Goal: Task Accomplishment & Management: Use online tool/utility

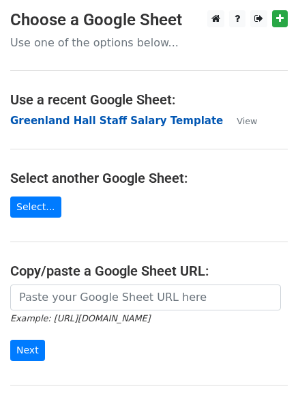
click at [80, 119] on strong "Greenland Hall Staff Salary Template" at bounding box center [116, 121] width 213 height 12
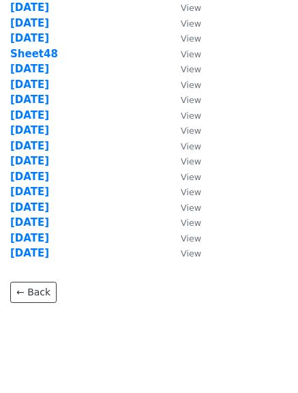
scroll to position [651, 0]
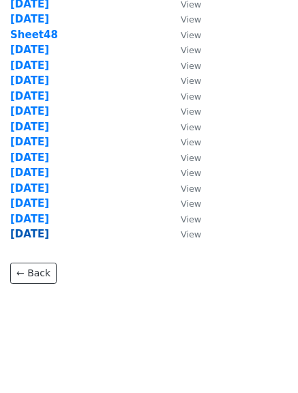
click at [27, 235] on strong "Sept2025" at bounding box center [29, 234] width 39 height 12
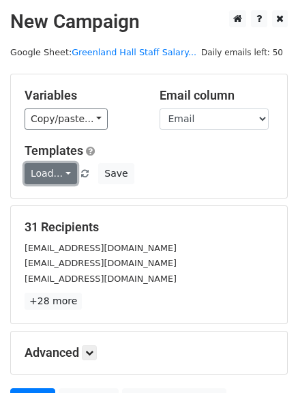
click at [51, 174] on link "Load..." at bounding box center [51, 173] width 53 height 21
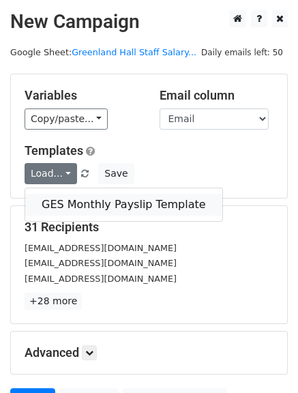
click at [53, 206] on link "GES Monthly Payslip Template" at bounding box center [123, 205] width 197 height 22
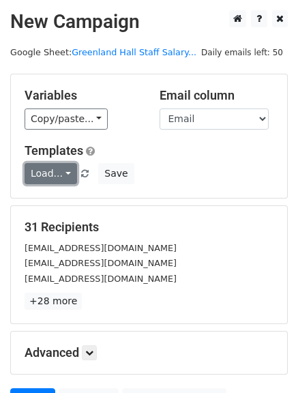
click at [64, 173] on link "Load..." at bounding box center [51, 173] width 53 height 21
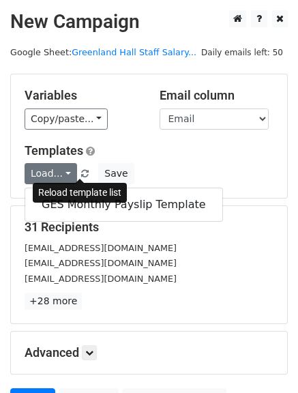
click at [81, 174] on span at bounding box center [85, 174] width 8 height 9
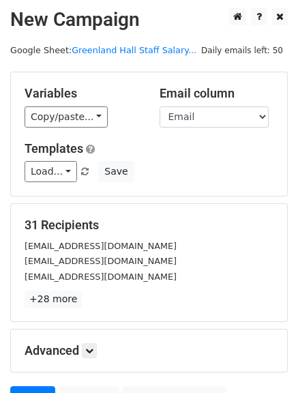
scroll to position [137, 0]
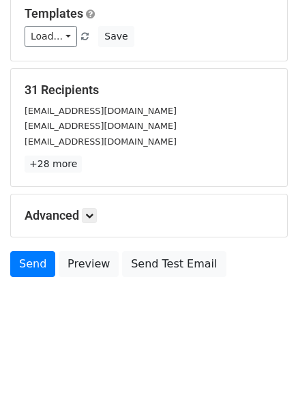
click at [179, 218] on h5 "Advanced" at bounding box center [149, 215] width 249 height 15
click at [89, 212] on icon at bounding box center [89, 216] width 8 height 8
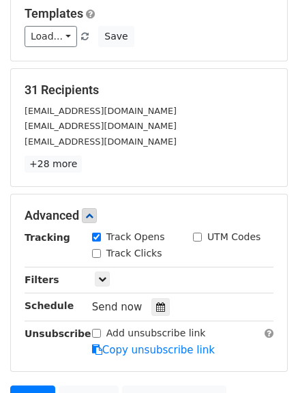
click at [119, 199] on div "Advanced Tracking Track Opens UTM Codes Track Clicks Filters Only include sprea…" at bounding box center [149, 283] width 277 height 177
click at [94, 214] on icon at bounding box center [89, 216] width 8 height 8
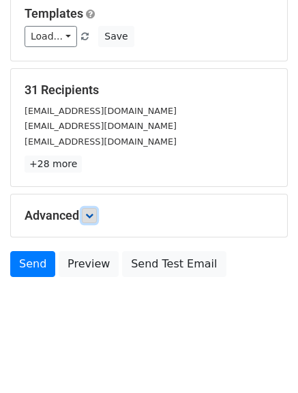
scroll to position [0, 0]
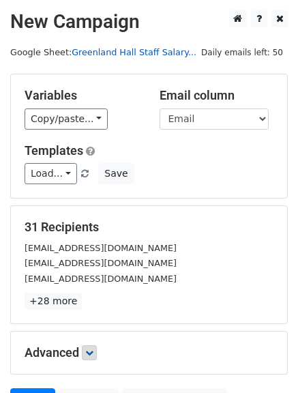
click at [137, 50] on link "Greenland Hall Staff Salary..." at bounding box center [134, 52] width 125 height 10
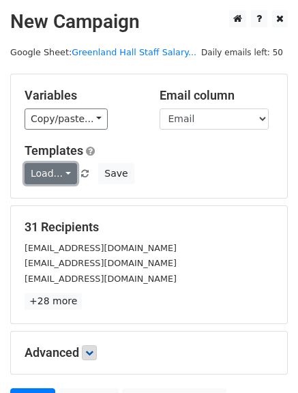
scroll to position [36, 0]
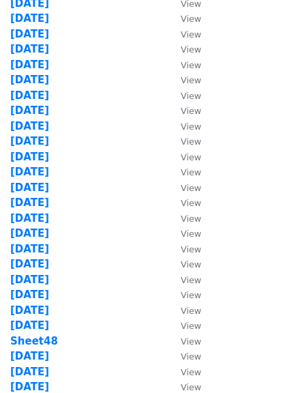
scroll to position [574, 0]
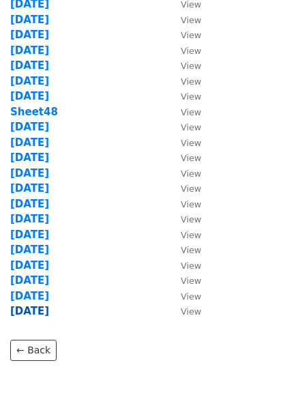
click at [49, 309] on strong "Sept2025" at bounding box center [29, 311] width 39 height 12
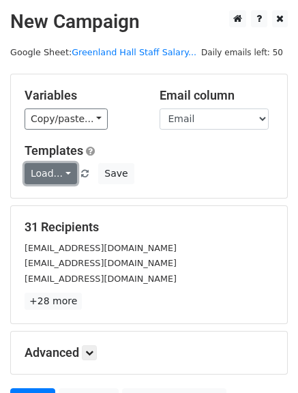
click at [51, 176] on link "Load..." at bounding box center [51, 173] width 53 height 21
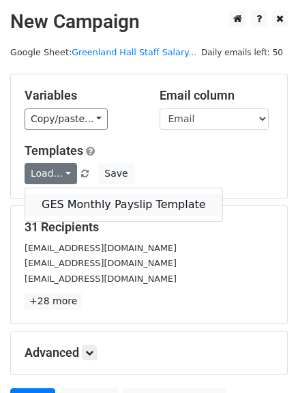
click at [53, 200] on link "GES Monthly Payslip Template" at bounding box center [123, 205] width 197 height 22
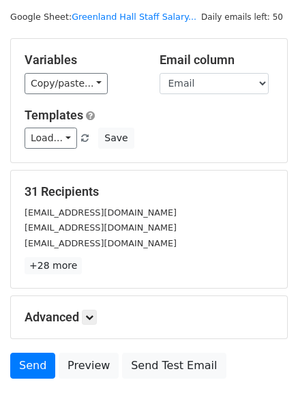
scroll to position [137, 0]
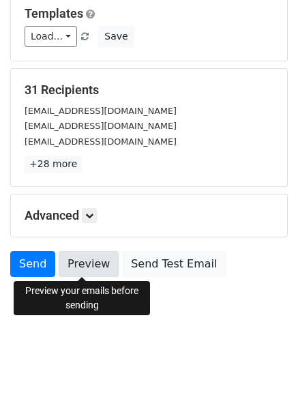
click at [88, 260] on link "Preview" at bounding box center [89, 264] width 60 height 26
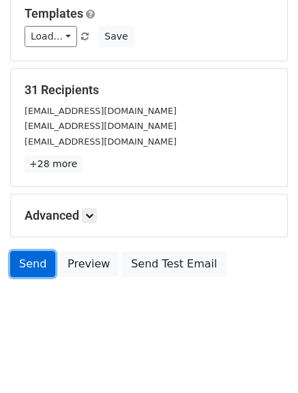
click at [26, 266] on link "Send" at bounding box center [32, 264] width 45 height 26
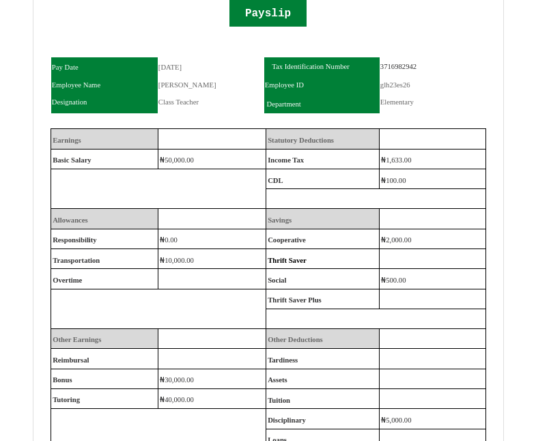
scroll to position [2739, 0]
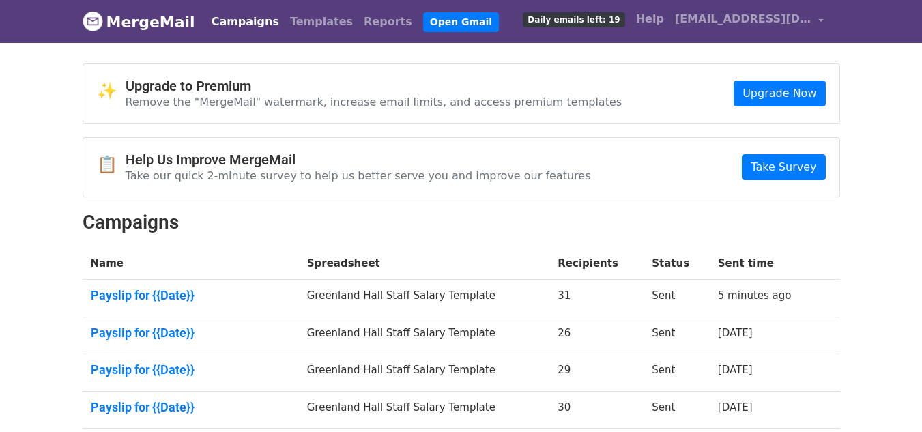
click at [227, 24] on link "Campaigns" at bounding box center [245, 21] width 79 height 27
